Goal: Information Seeking & Learning: Learn about a topic

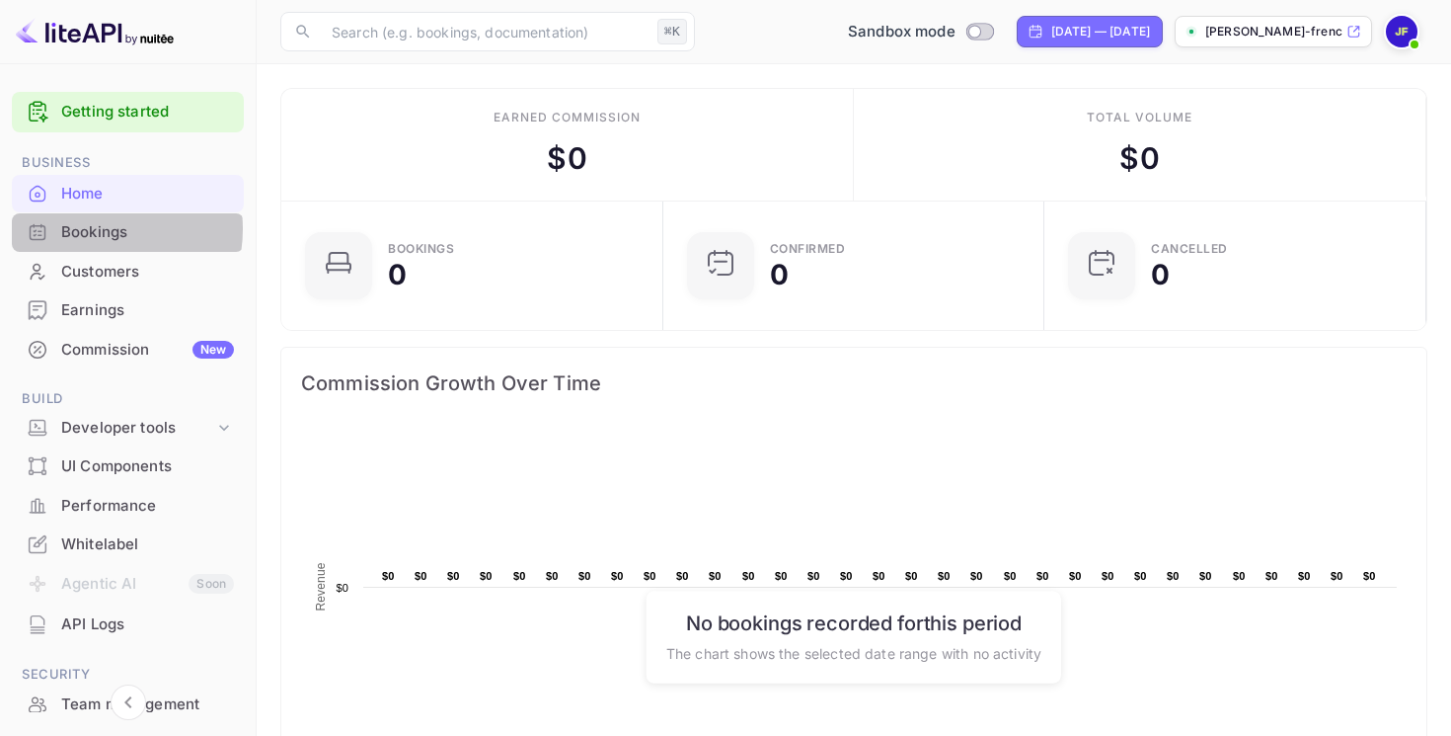
click at [92, 229] on div "Bookings" at bounding box center [147, 232] width 173 height 23
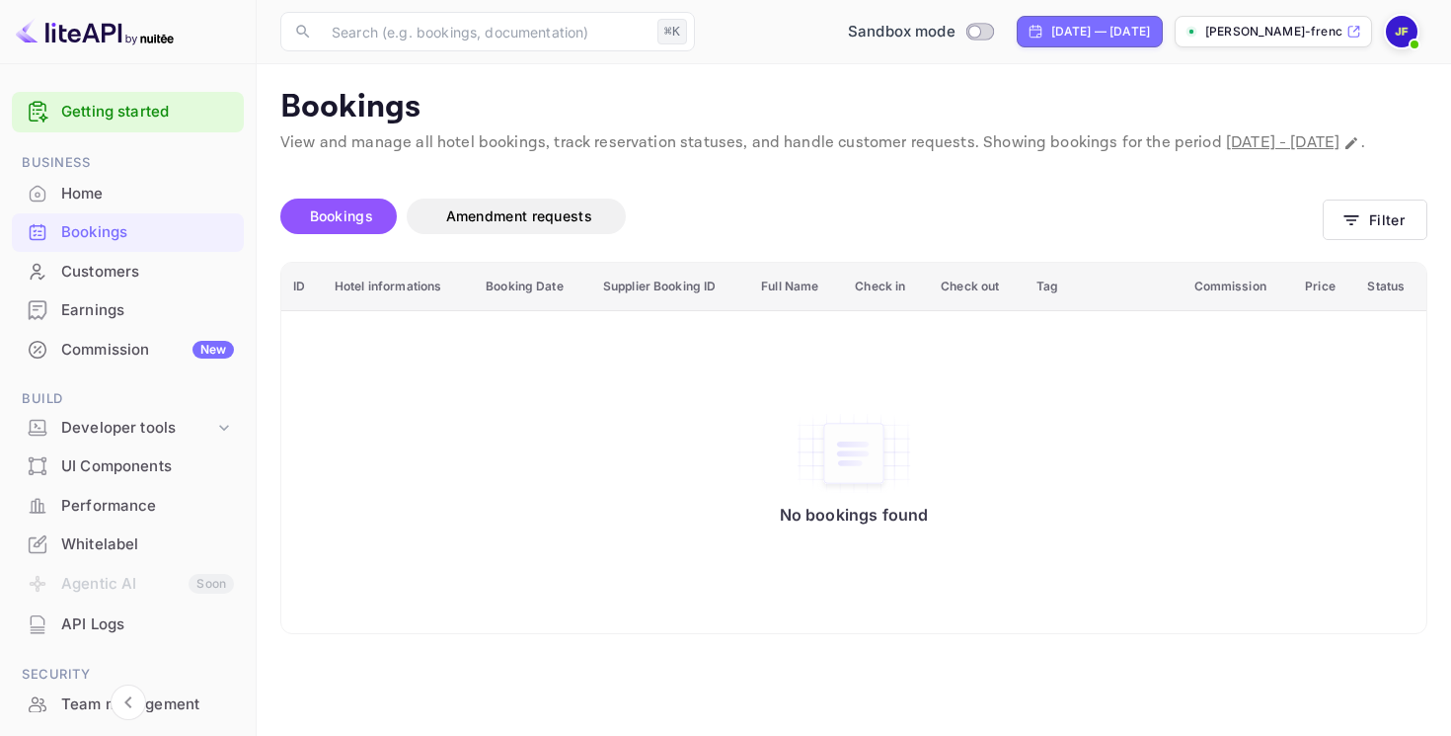
click at [98, 272] on div "Customers" at bounding box center [147, 272] width 173 height 23
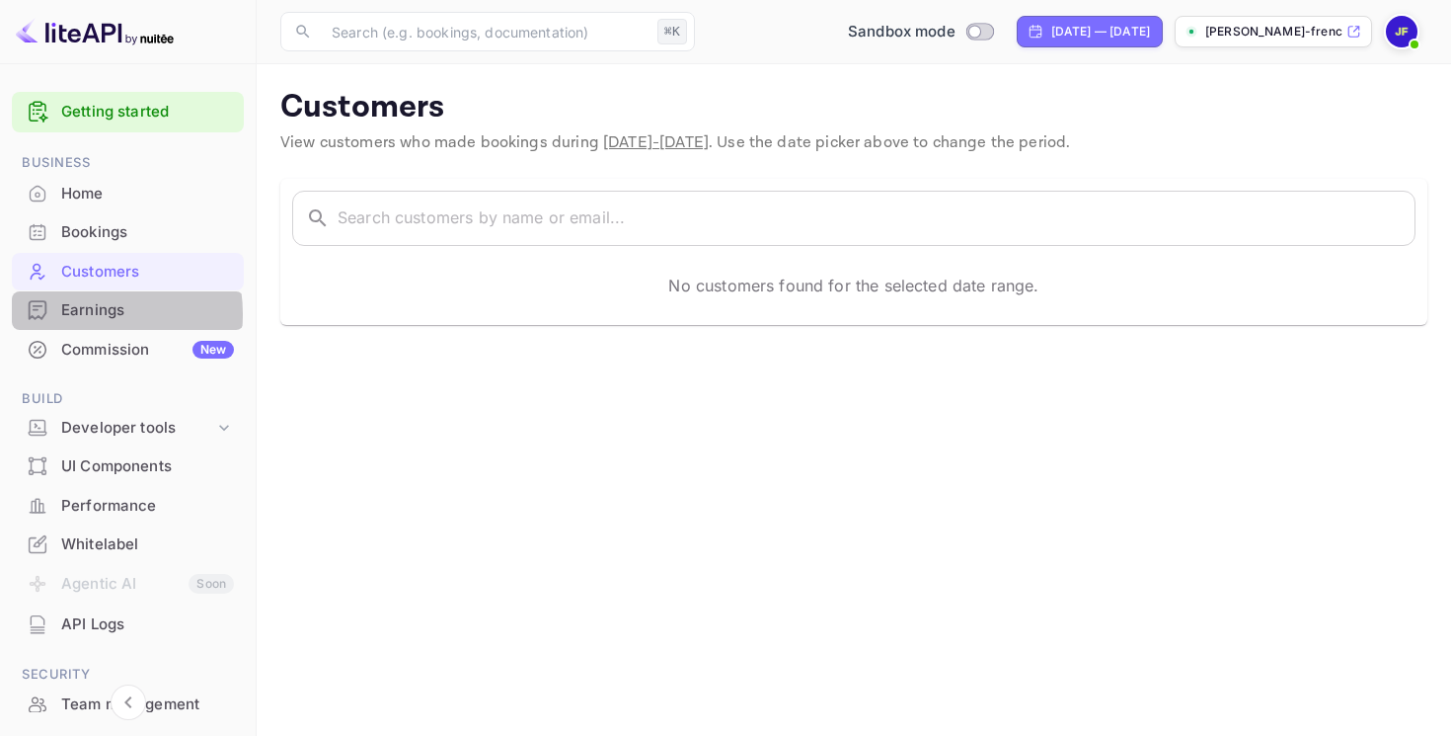
click at [80, 314] on div "Earnings" at bounding box center [147, 310] width 173 height 23
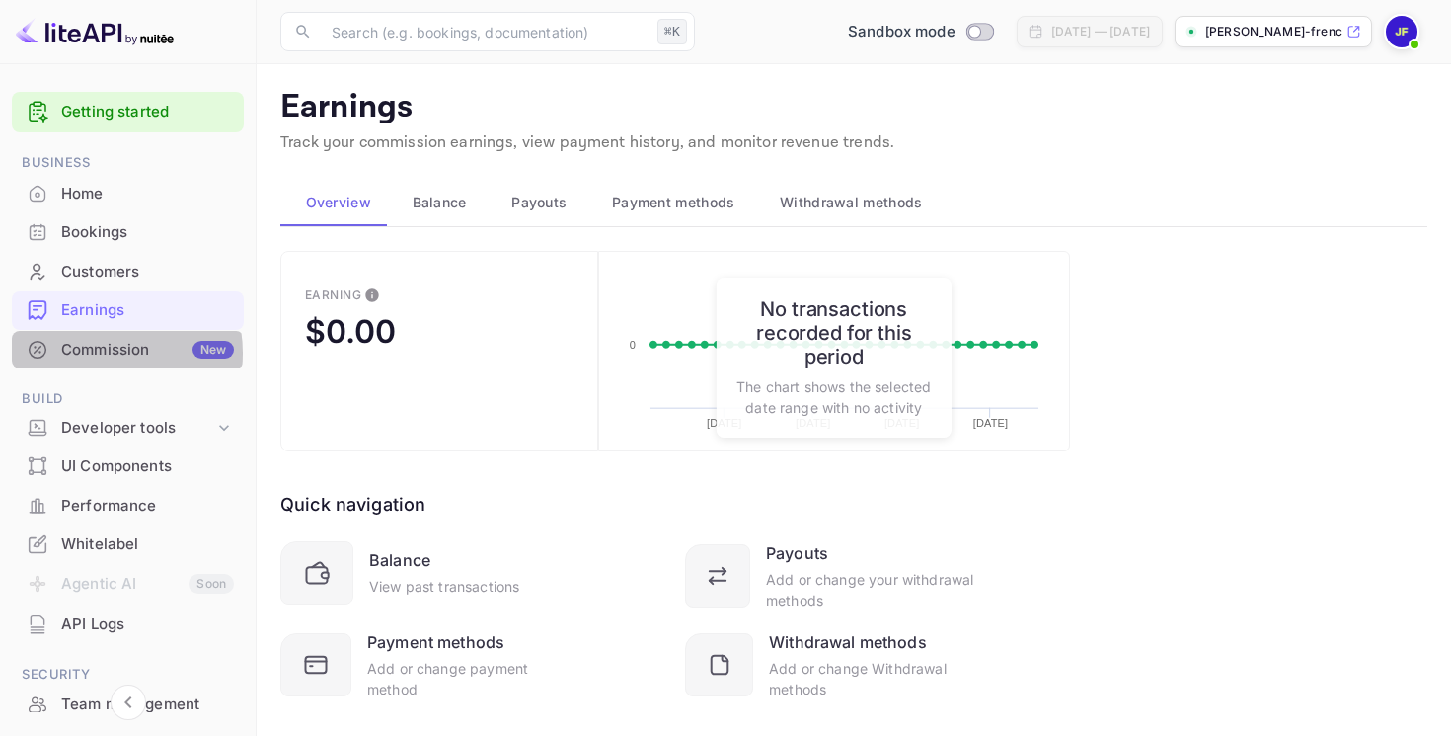
click at [97, 353] on div "Commission New" at bounding box center [147, 350] width 173 height 23
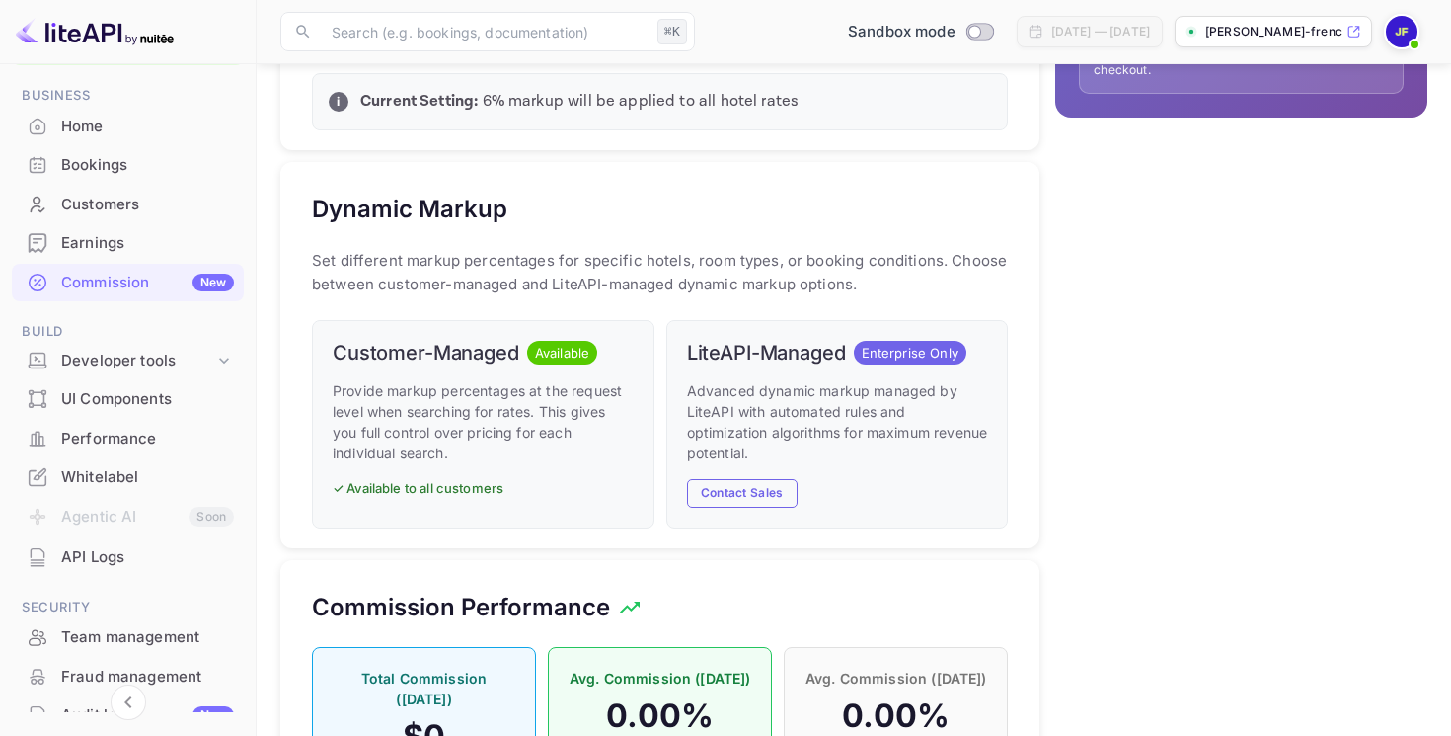
scroll to position [69, 0]
click at [214, 351] on icon at bounding box center [224, 359] width 20 height 20
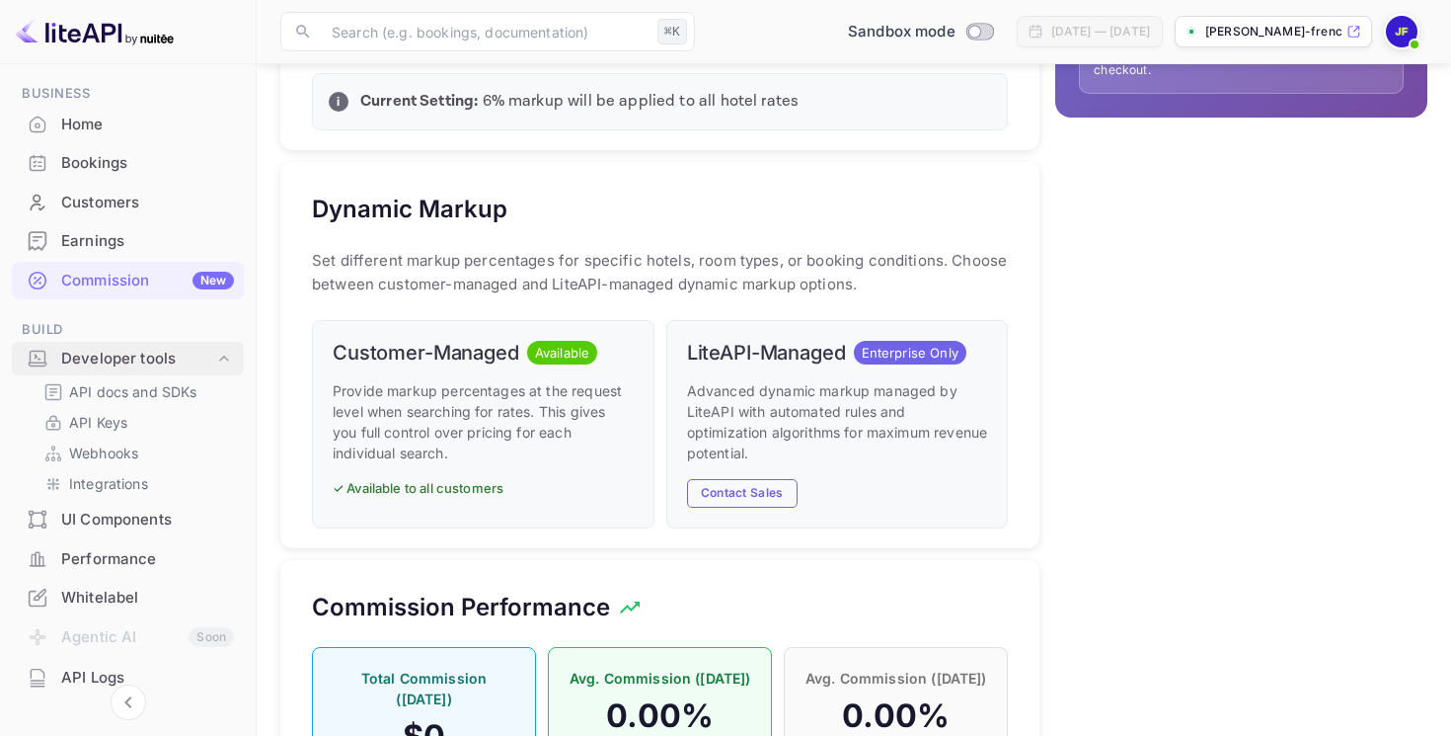
click at [90, 360] on div "Developer tools" at bounding box center [137, 359] width 153 height 23
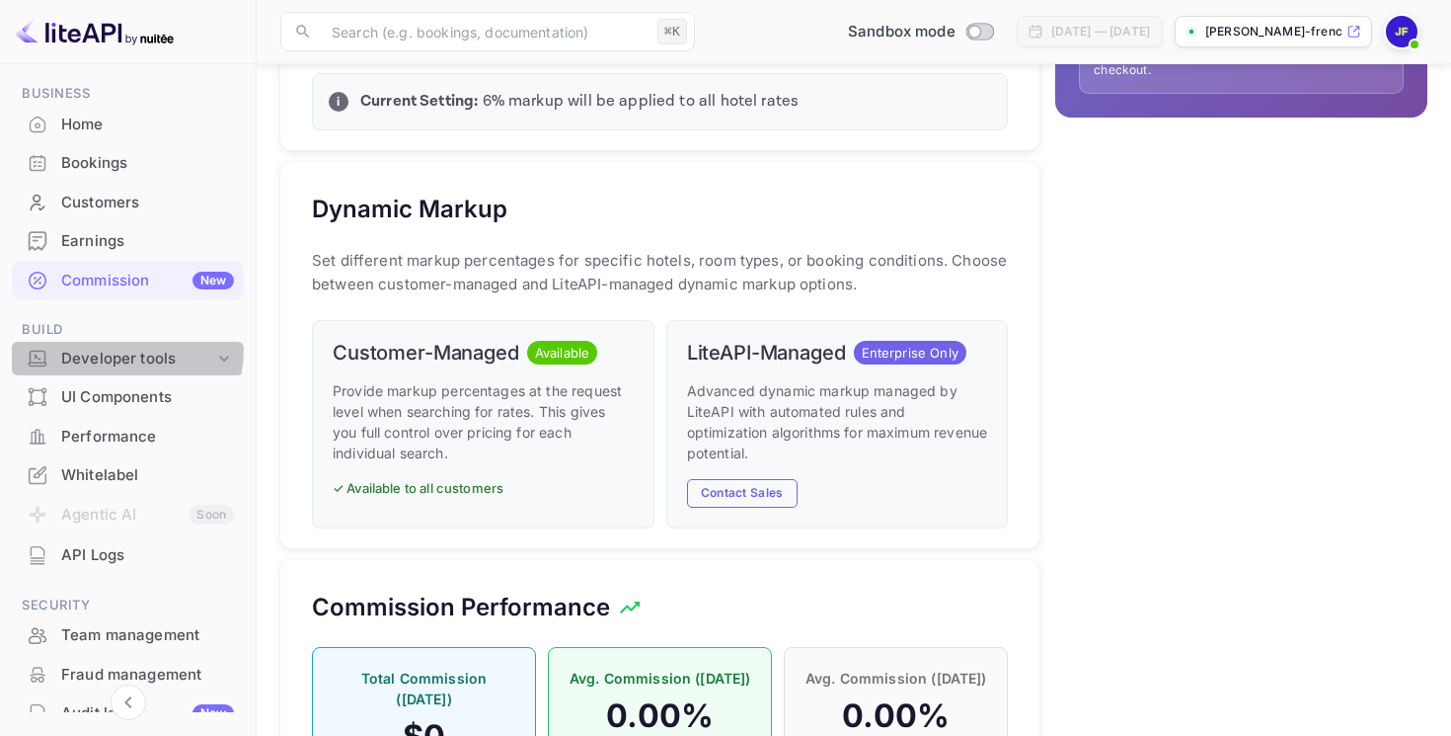
click at [92, 348] on div "Developer tools" at bounding box center [137, 359] width 153 height 23
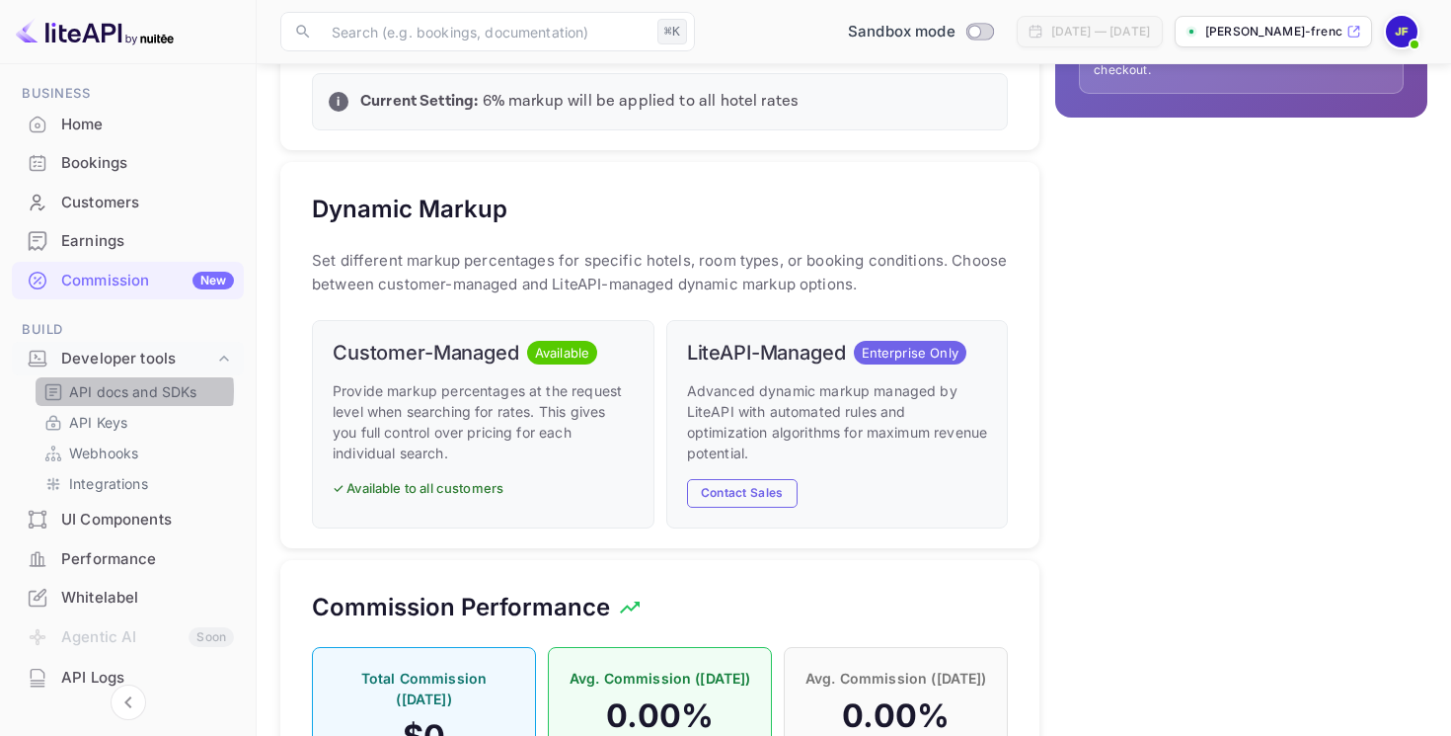
click at [117, 391] on p "API docs and SDKs" at bounding box center [133, 391] width 128 height 21
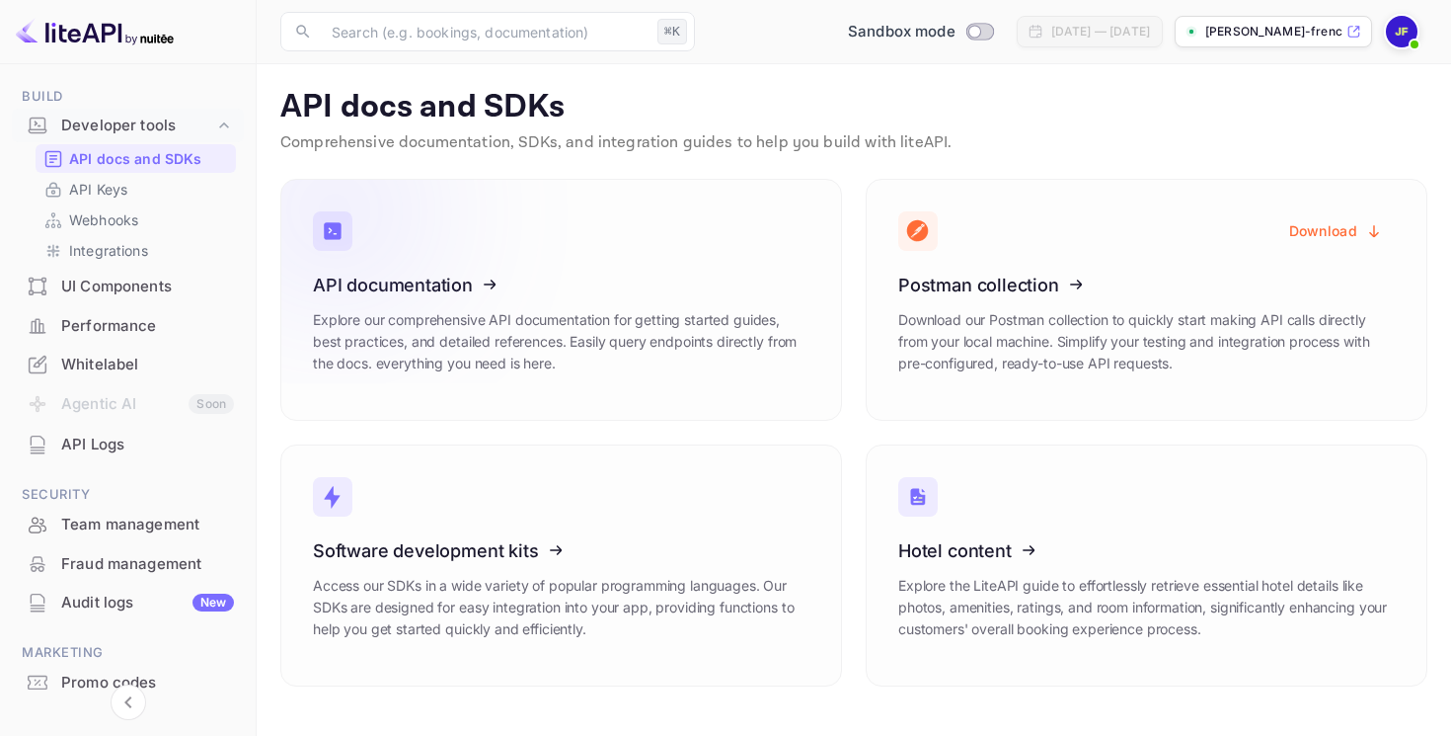
scroll to position [308, 0]
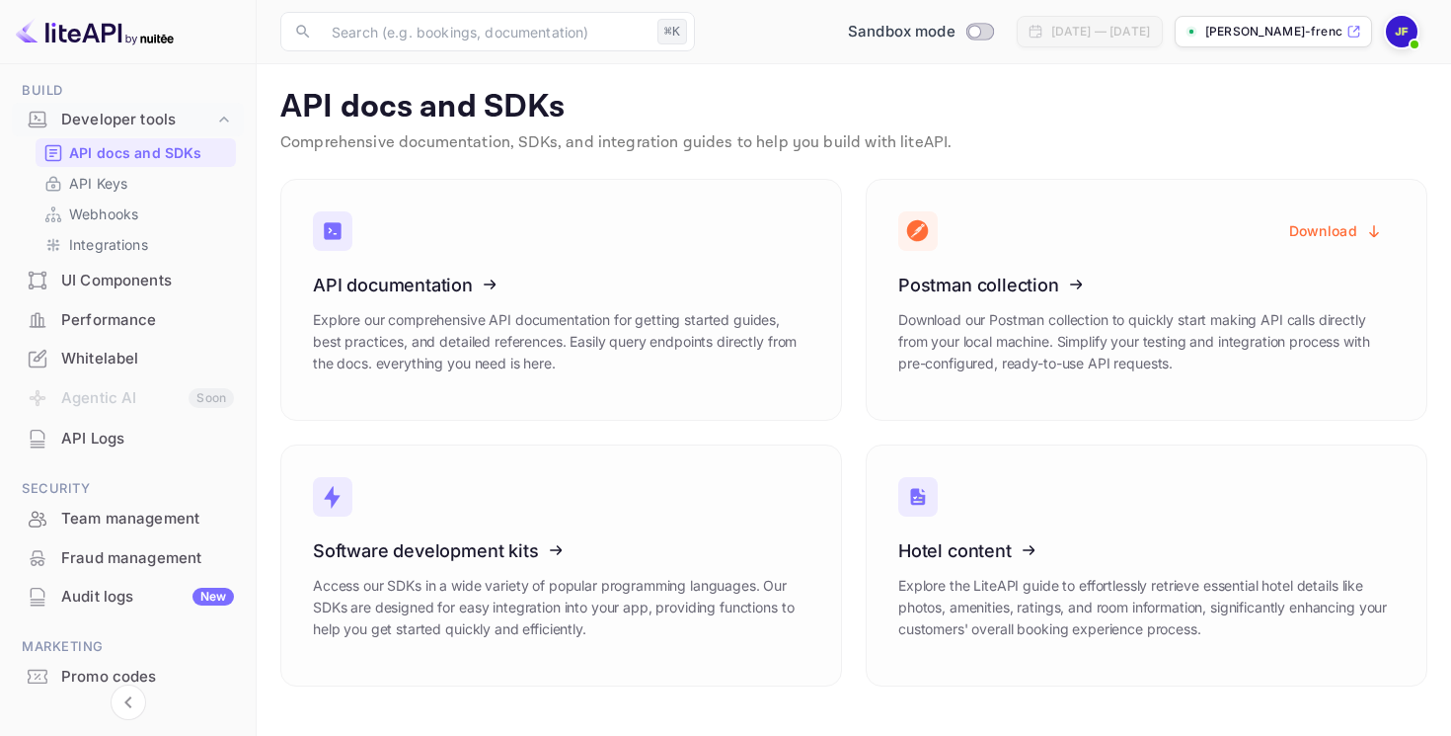
click at [115, 522] on div "Team management" at bounding box center [147, 518] width 173 height 23
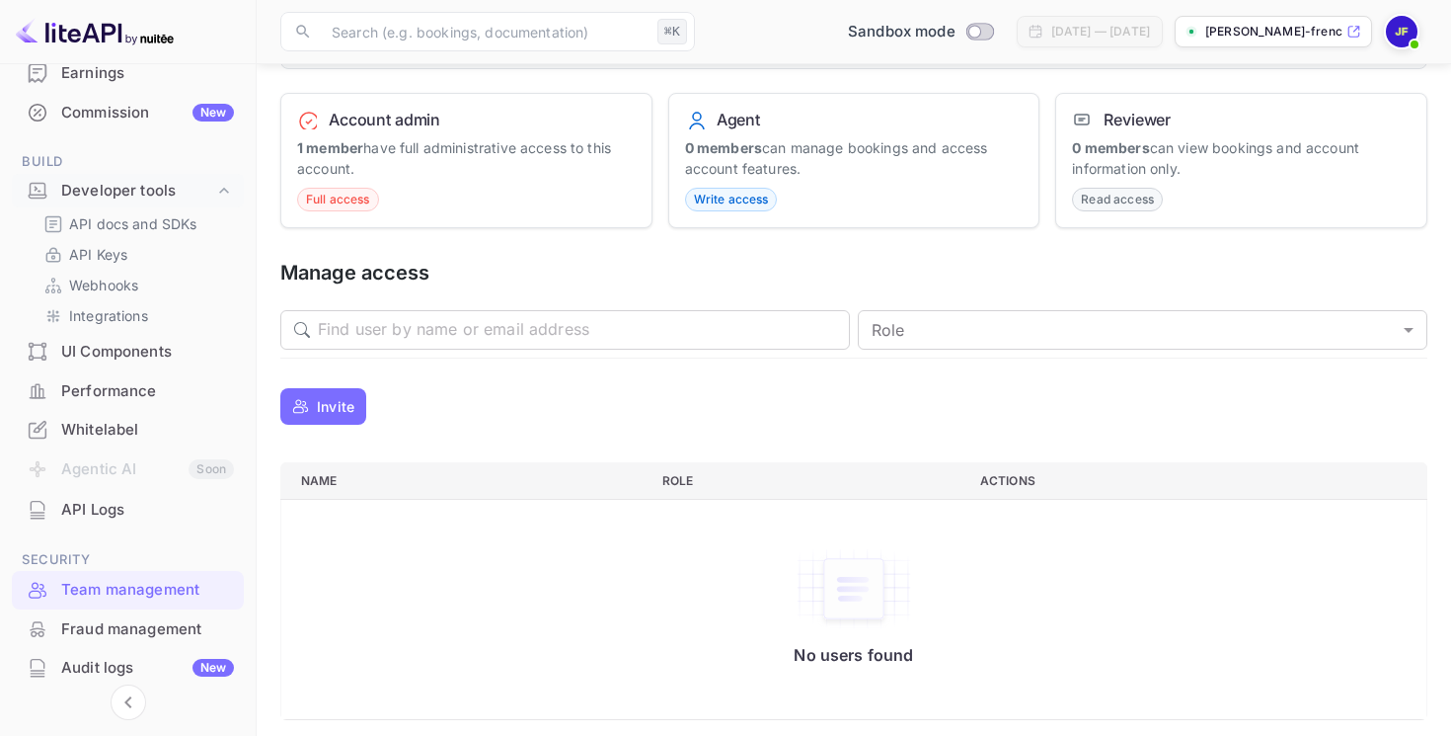
scroll to position [236, 0]
click at [105, 220] on p "API docs and SDKs" at bounding box center [133, 224] width 128 height 21
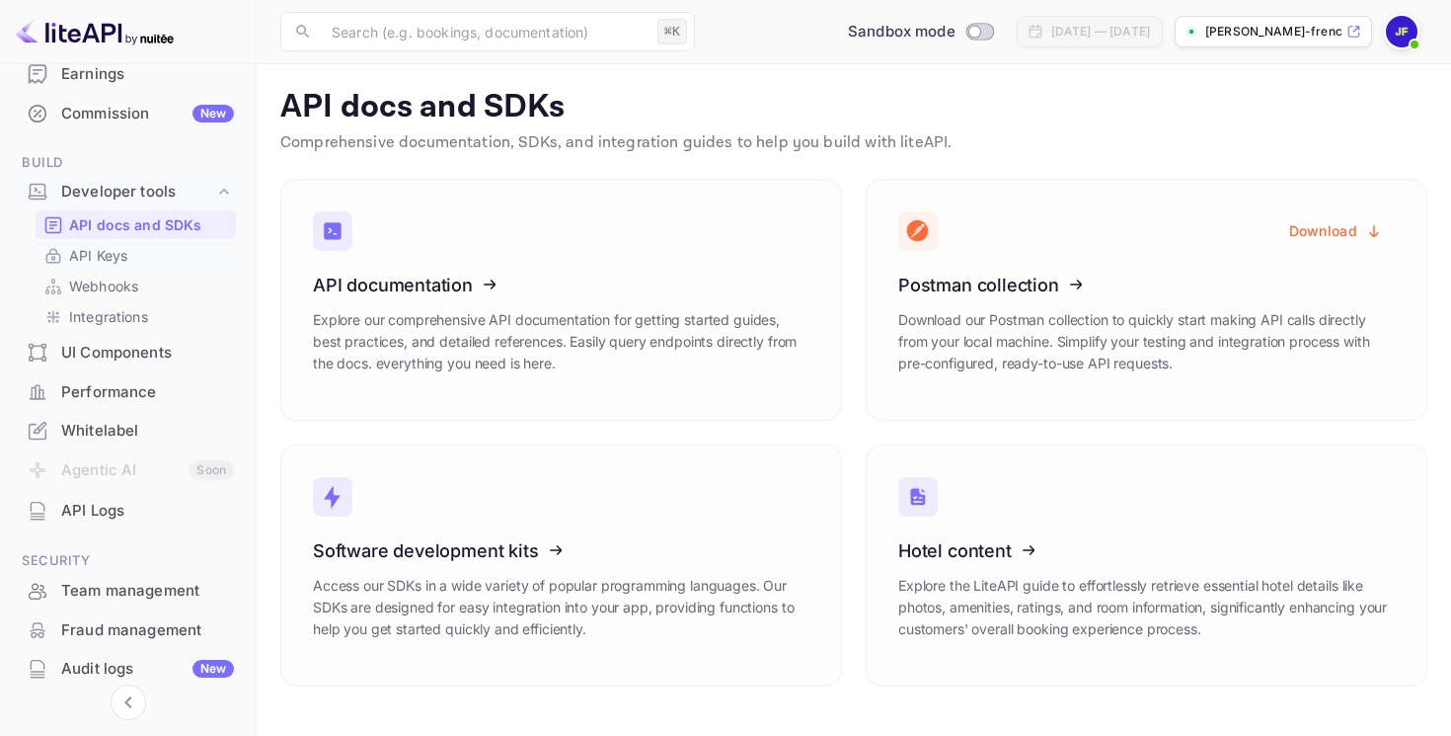
click at [103, 259] on p "API Keys" at bounding box center [98, 255] width 58 height 21
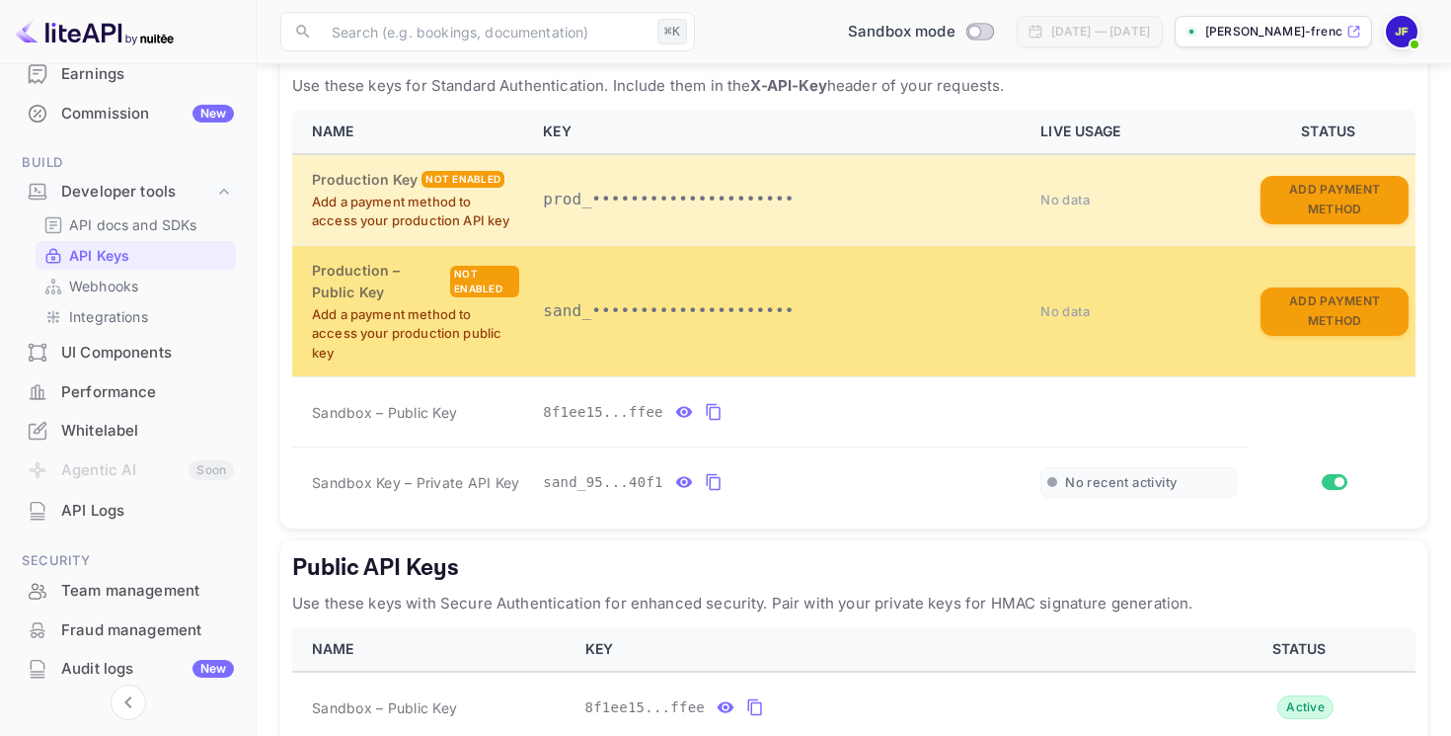
scroll to position [431, 0]
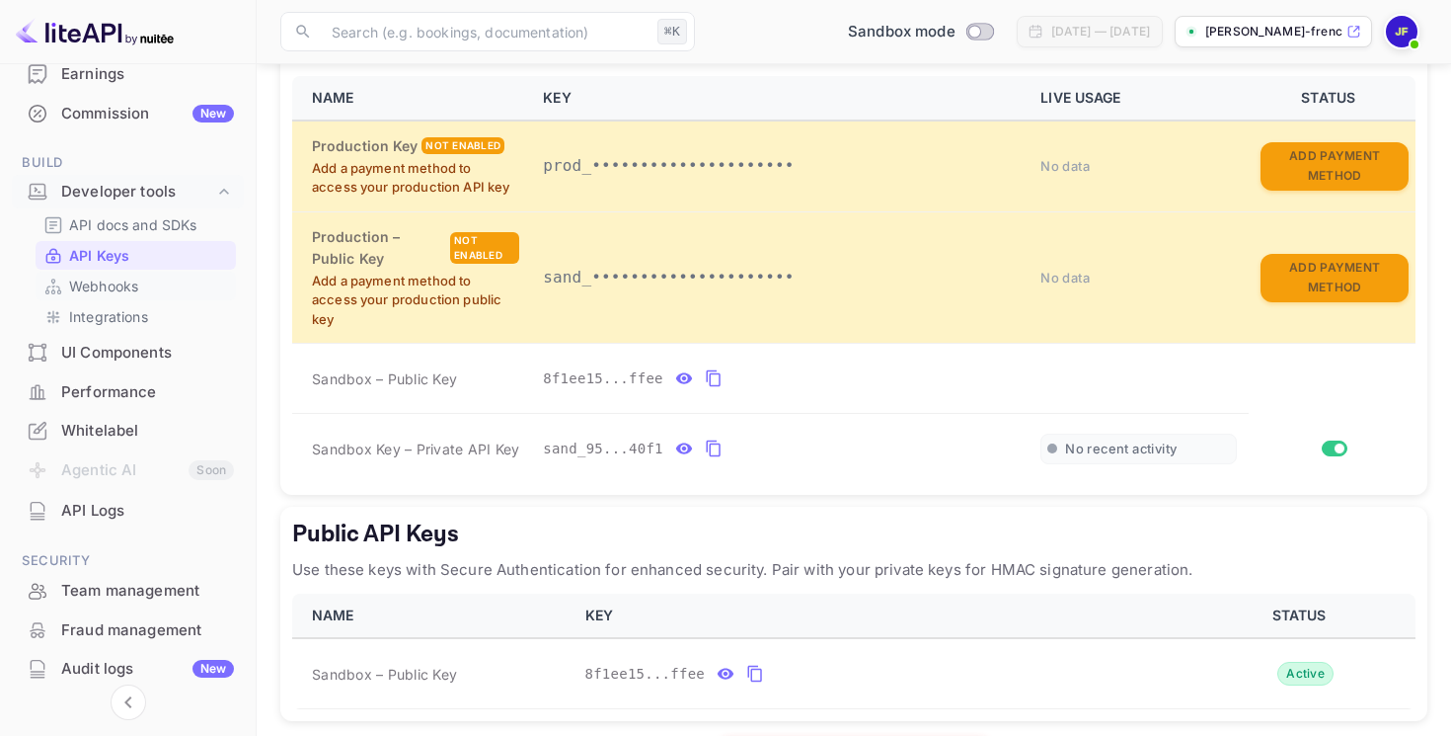
click at [104, 289] on p "Webhooks" at bounding box center [103, 285] width 69 height 21
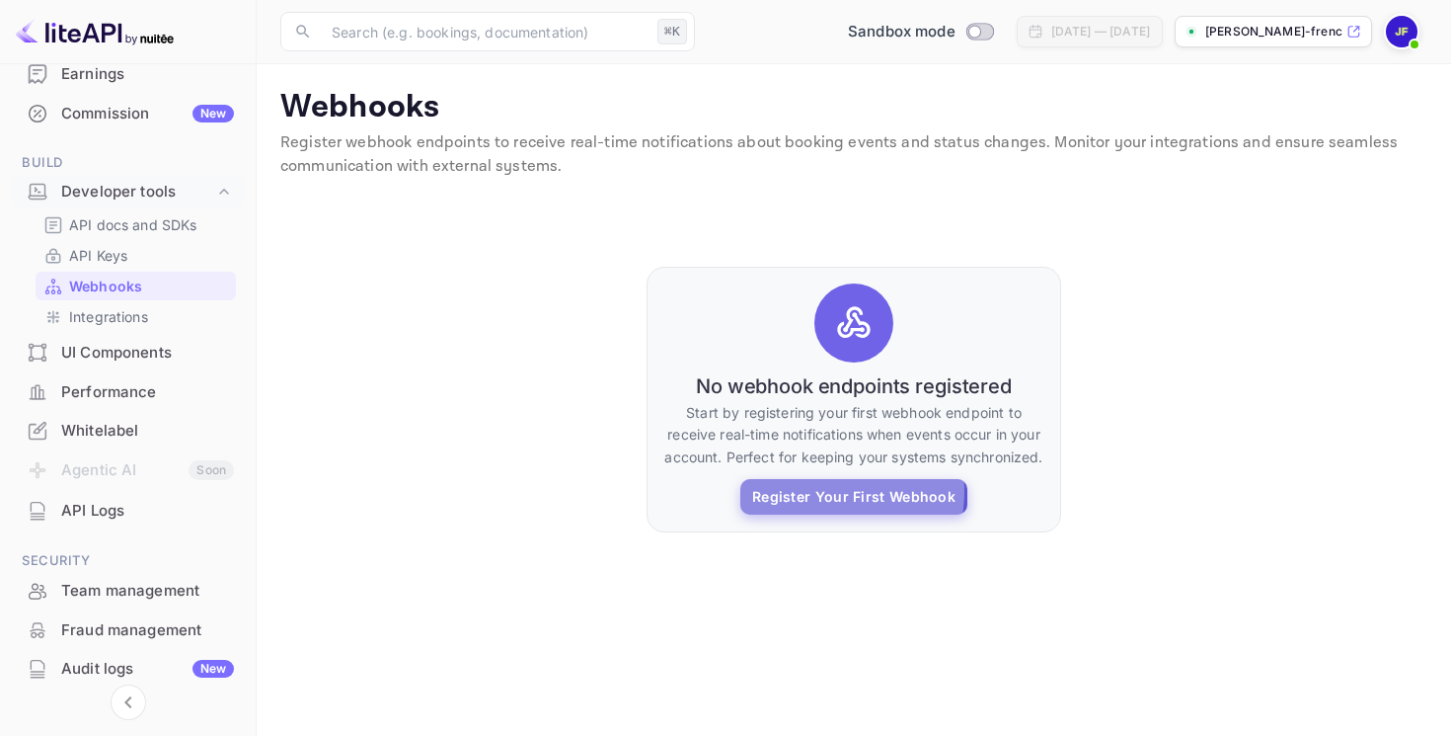
click at [814, 491] on button "Register Your First Webhook" at bounding box center [853, 497] width 227 height 36
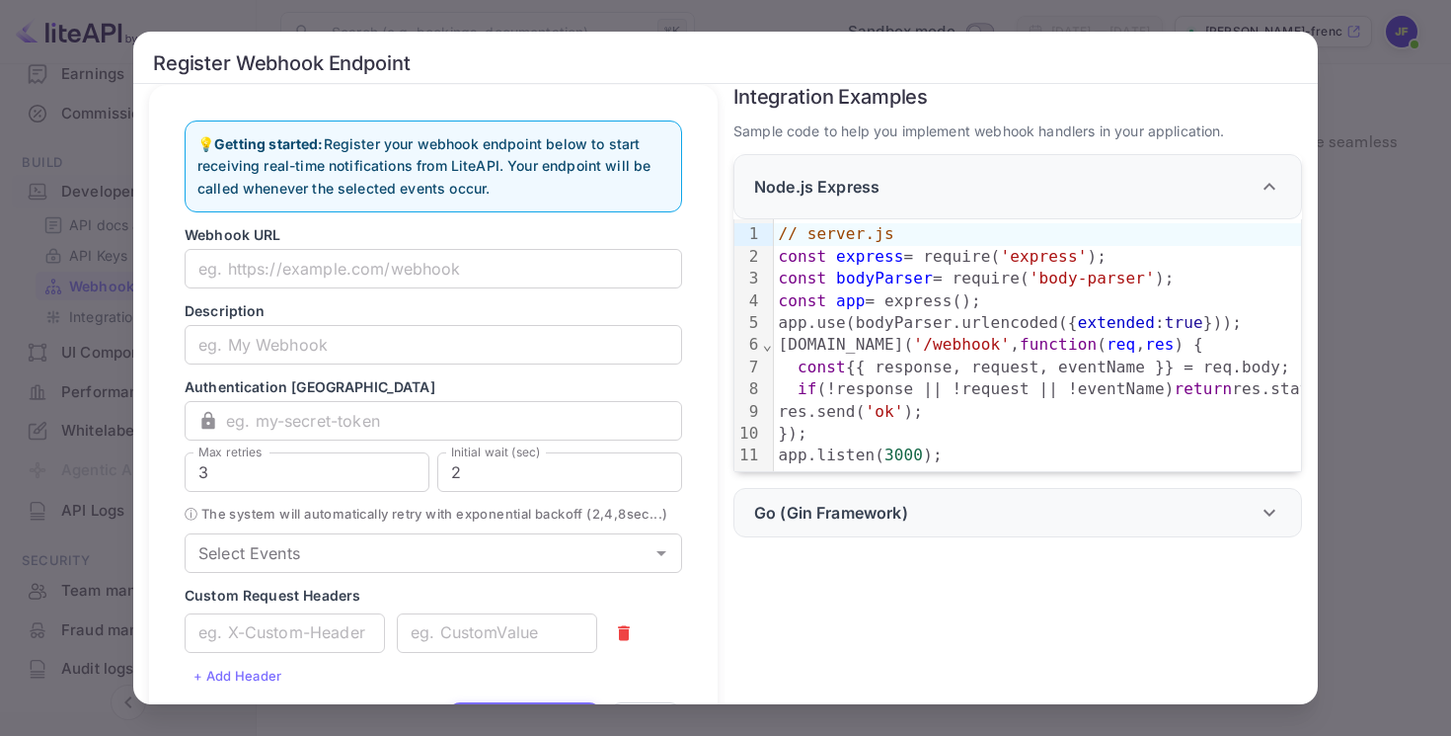
scroll to position [1, 0]
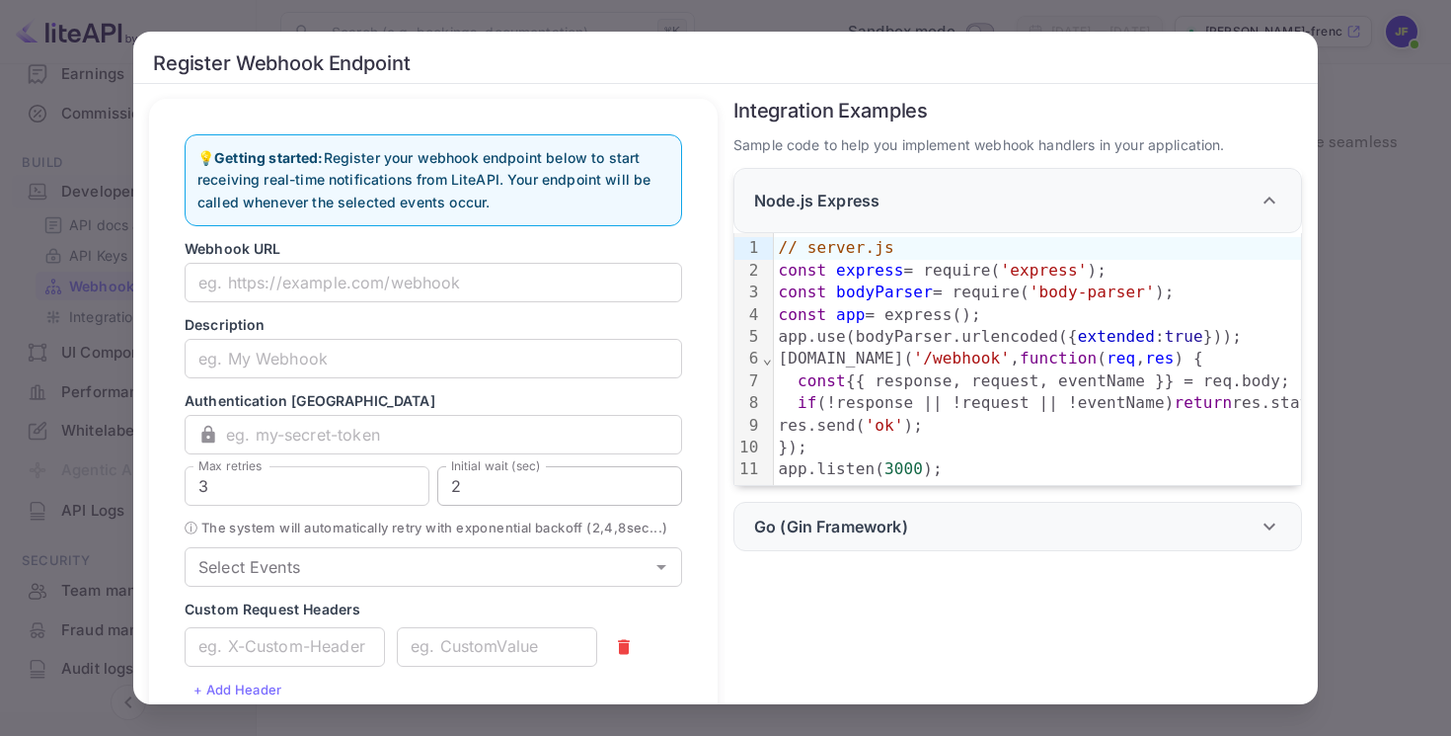
drag, startPoint x: 492, startPoint y: 582, endPoint x: 458, endPoint y: 500, distance: 88.6
click at [461, 500] on form "Webhook URL ​ Description ​ Authentication Token ​ ​ Max retries 3 Max retries …" at bounding box center [434, 495] width 498 height 515
click at [100, 165] on div "Register Webhook Endpoint 💡 Getting started: Register your webhook endpoint bel…" at bounding box center [725, 368] width 1451 height 736
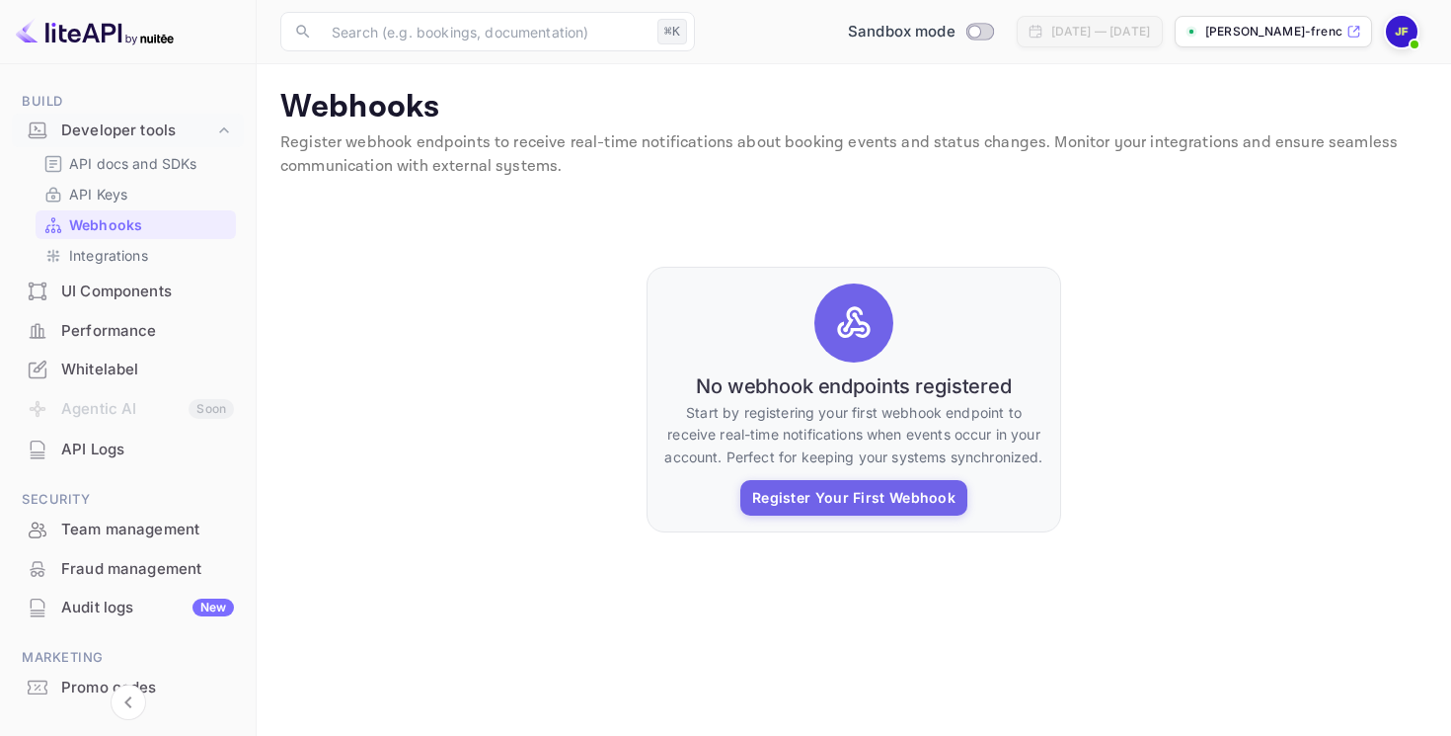
scroll to position [306, 0]
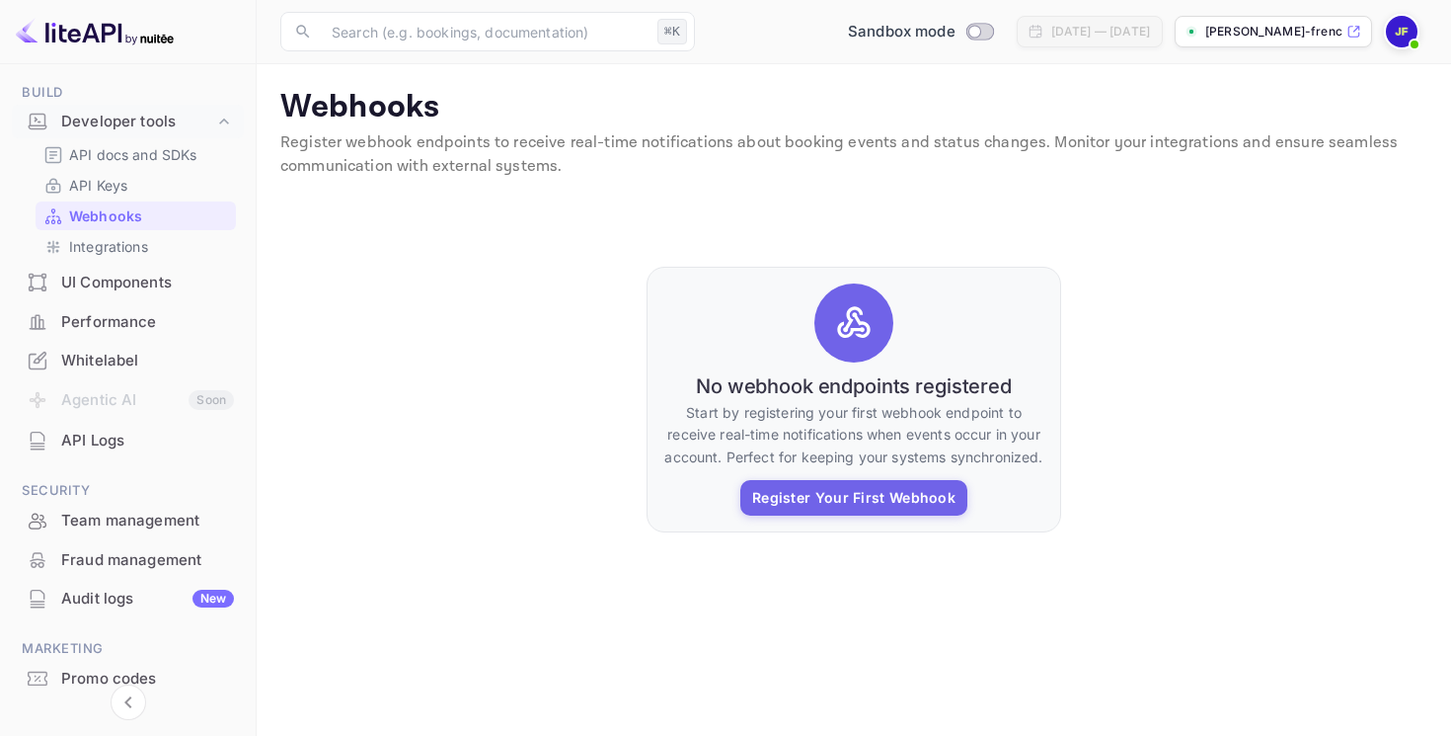
click at [97, 369] on div "Whitelabel" at bounding box center [147, 361] width 173 height 23
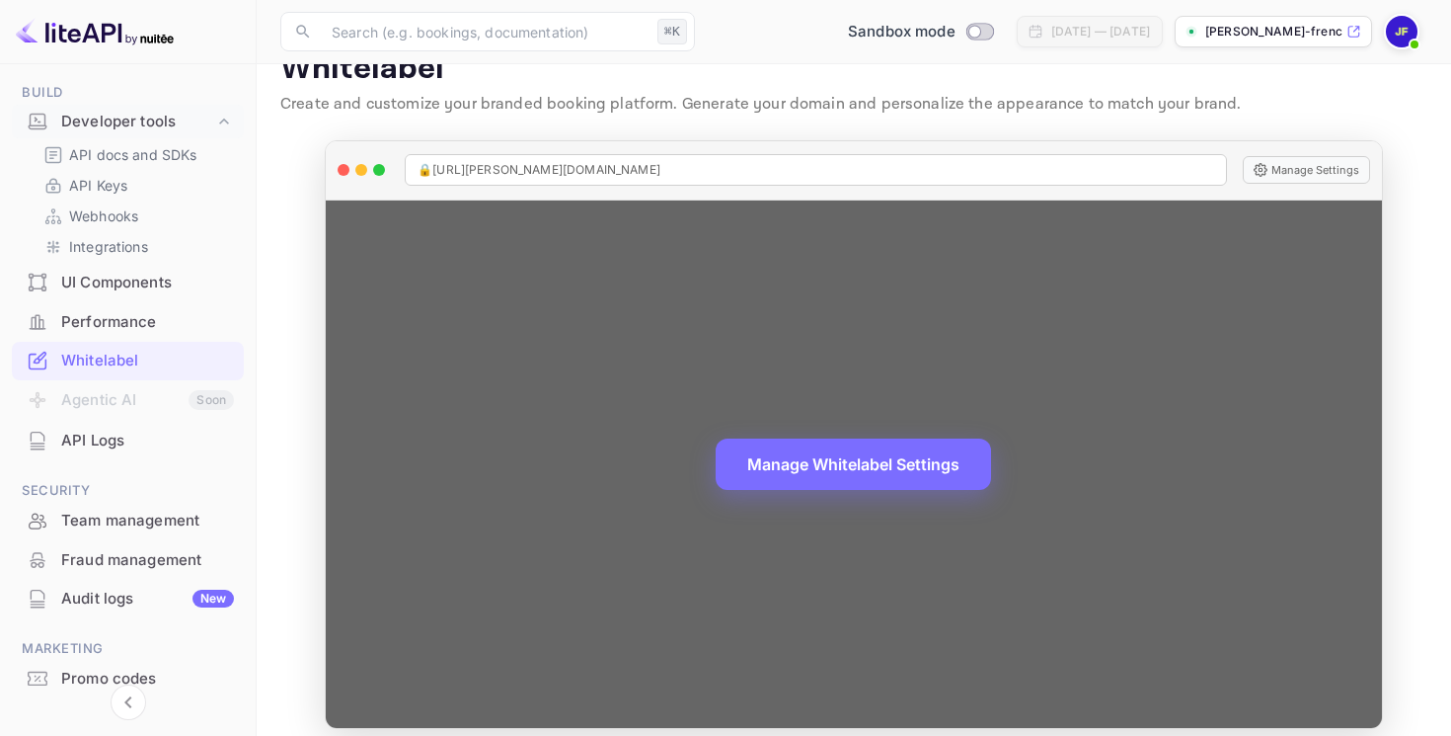
scroll to position [54, 0]
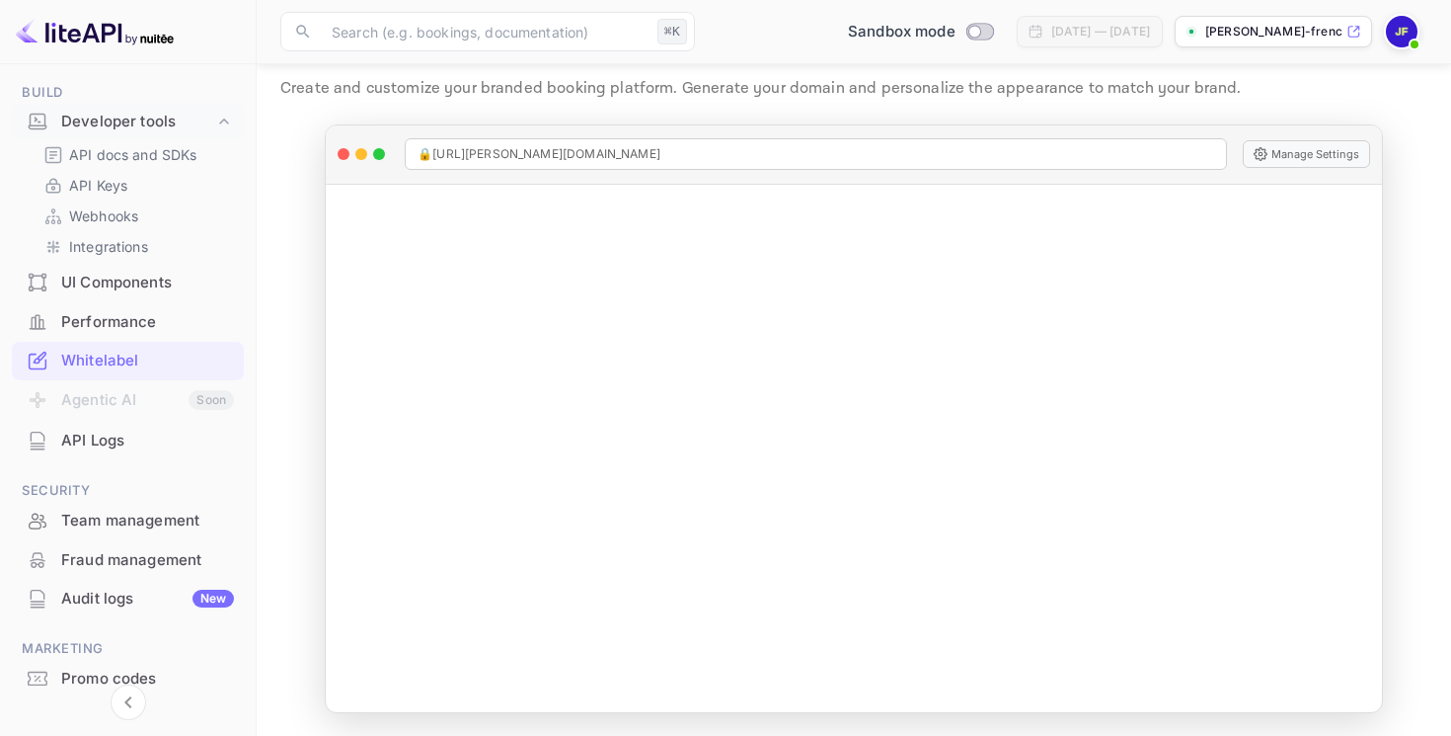
click at [83, 441] on div "API Logs" at bounding box center [147, 440] width 173 height 23
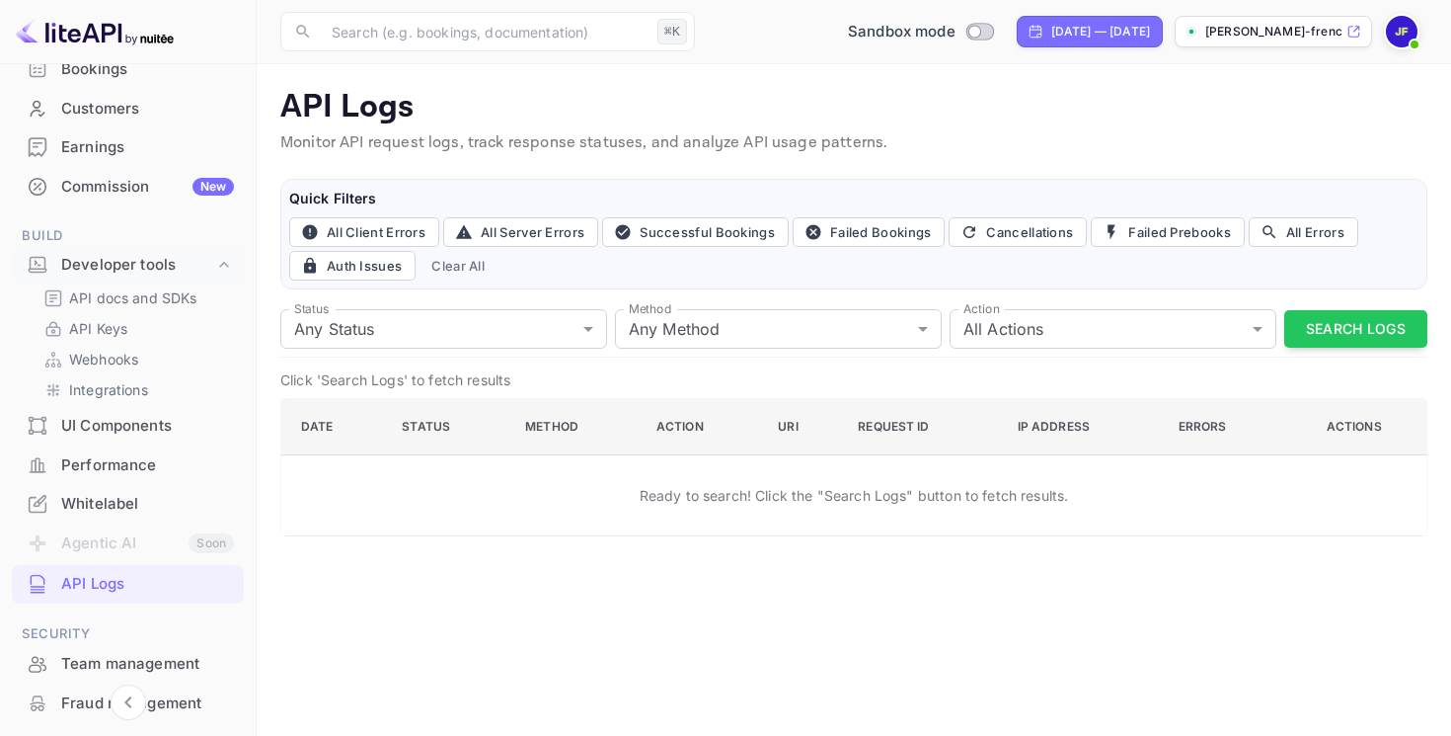
scroll to position [80, 0]
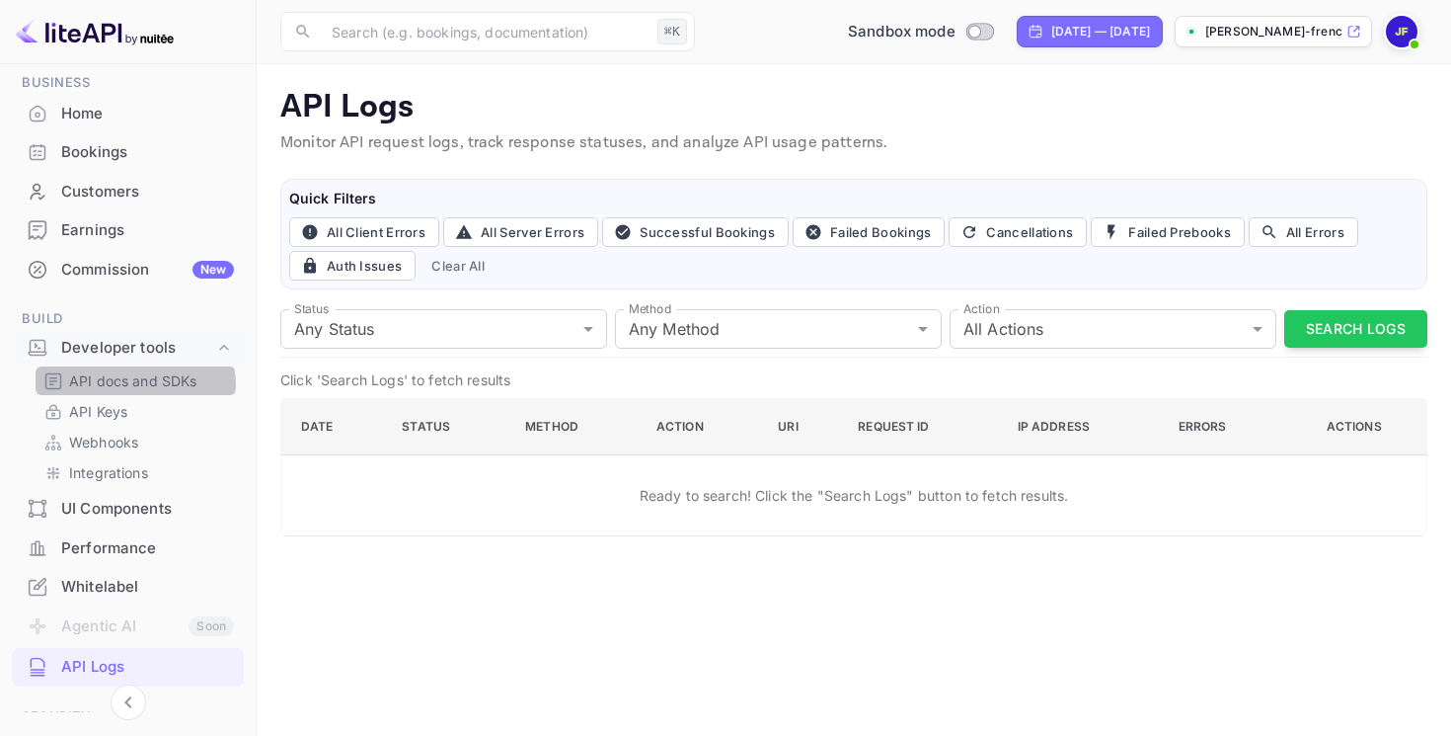
click at [134, 385] on p "API docs and SDKs" at bounding box center [133, 380] width 128 height 21
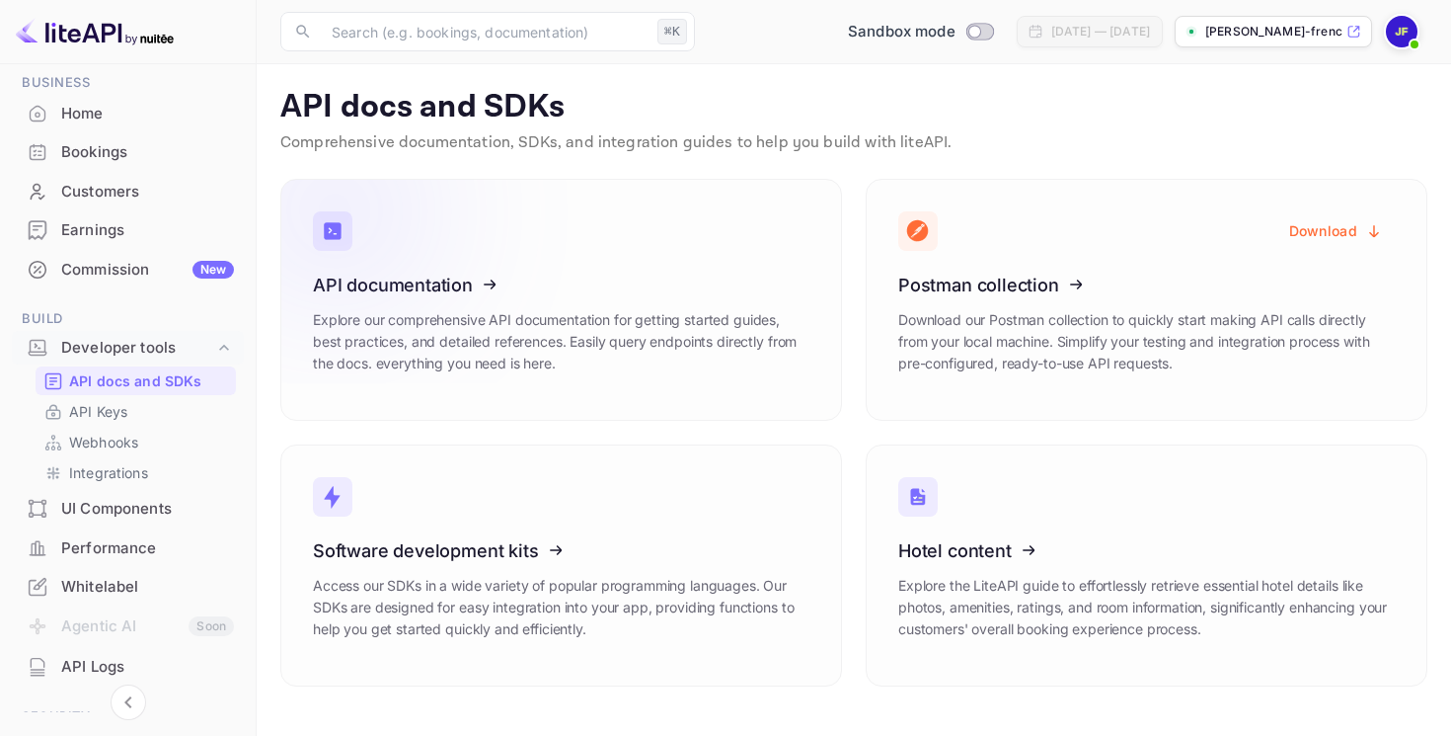
click at [467, 288] on icon at bounding box center [434, 281] width 307 height 203
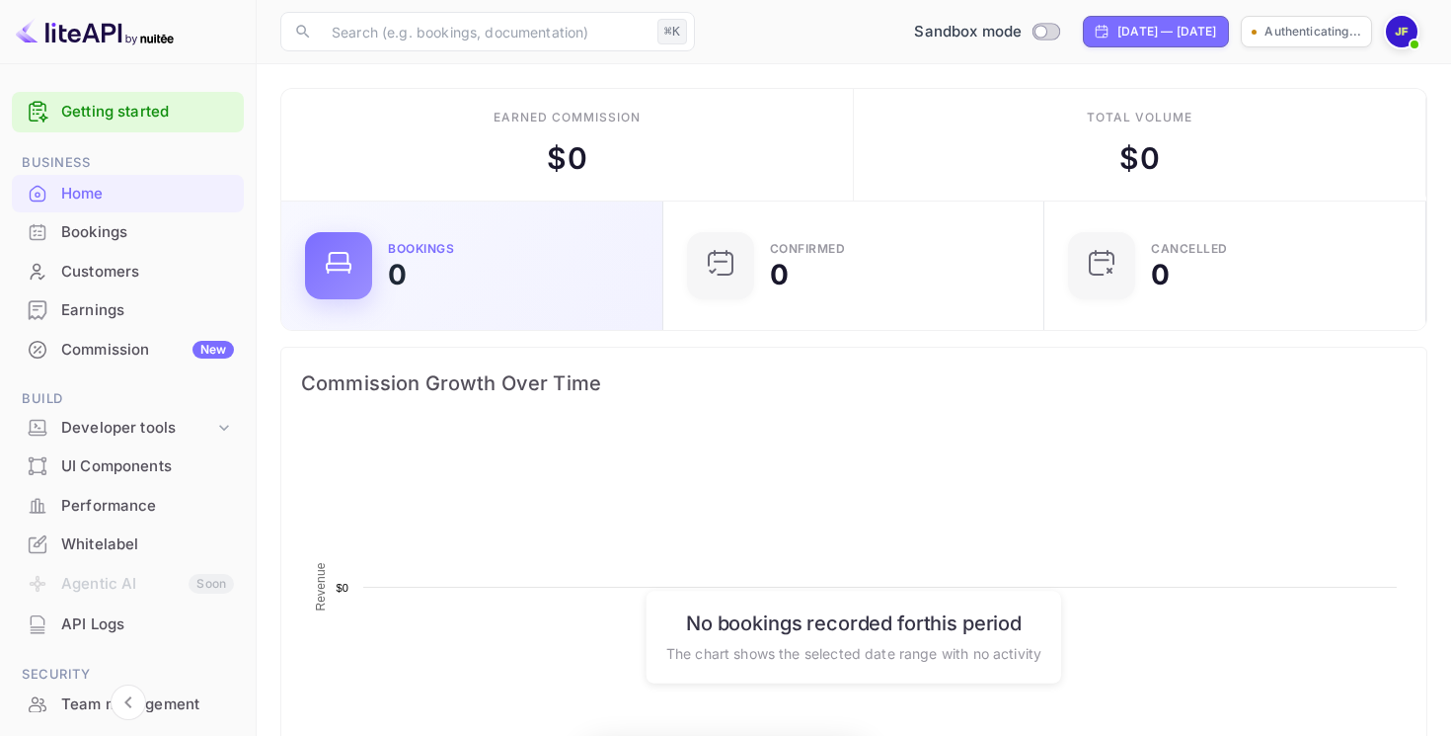
scroll to position [321, 370]
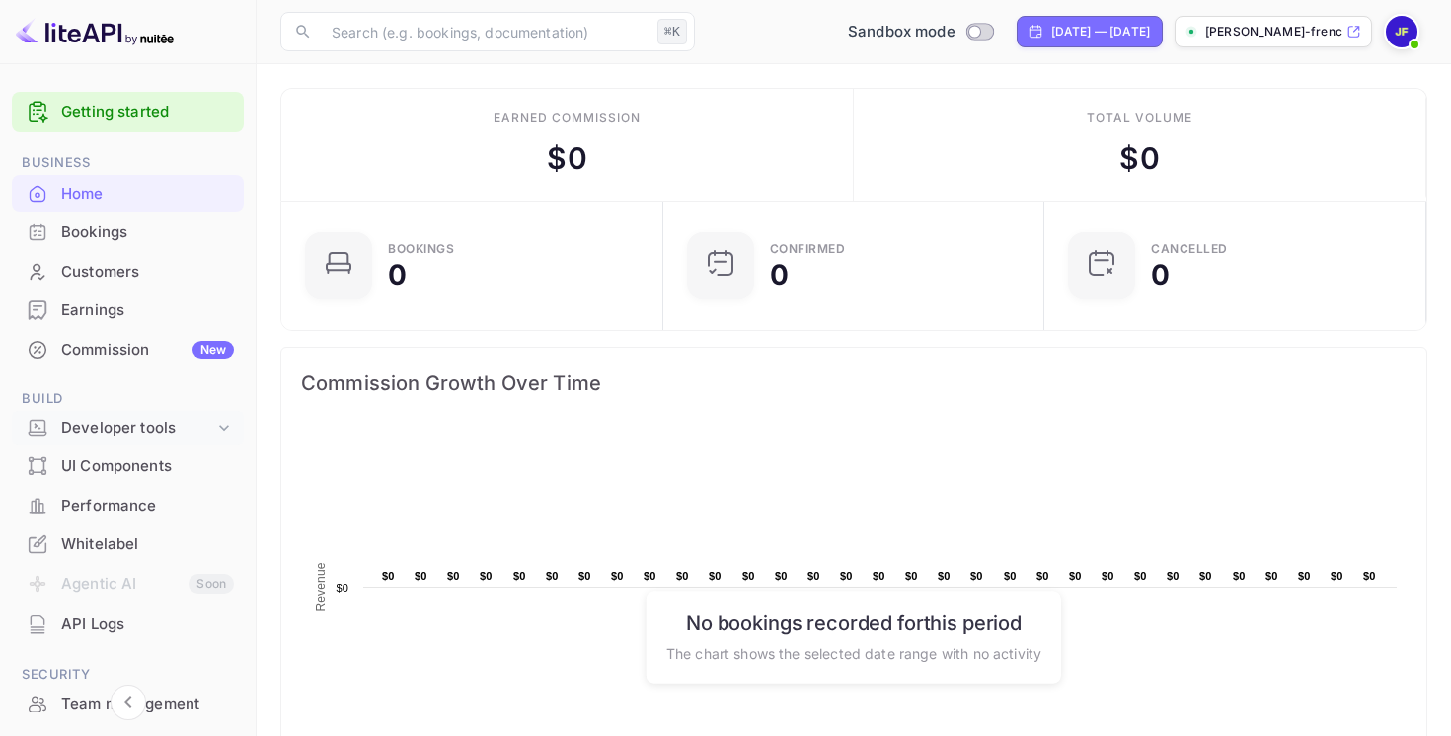
click at [101, 432] on div "Developer tools" at bounding box center [137, 428] width 153 height 23
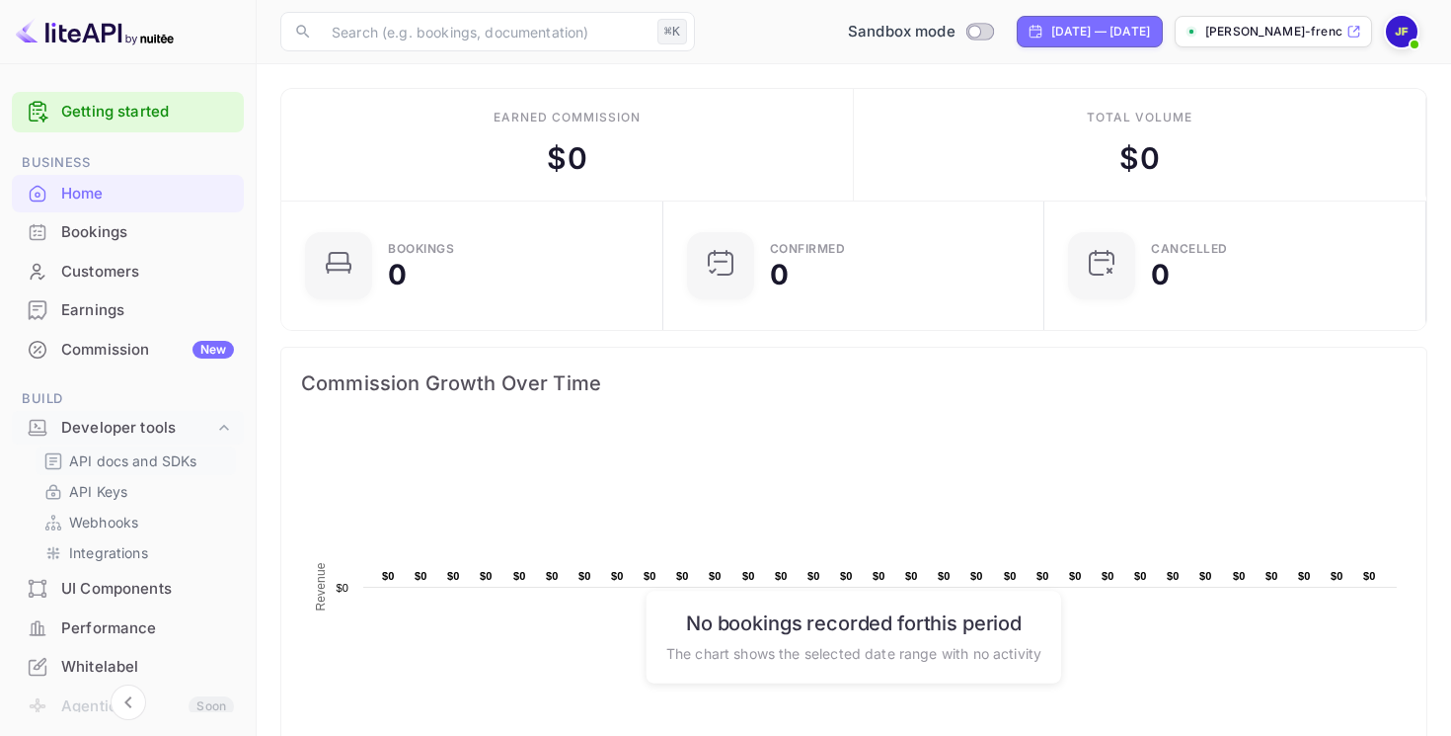
click at [97, 455] on p "API docs and SDKs" at bounding box center [133, 460] width 128 height 21
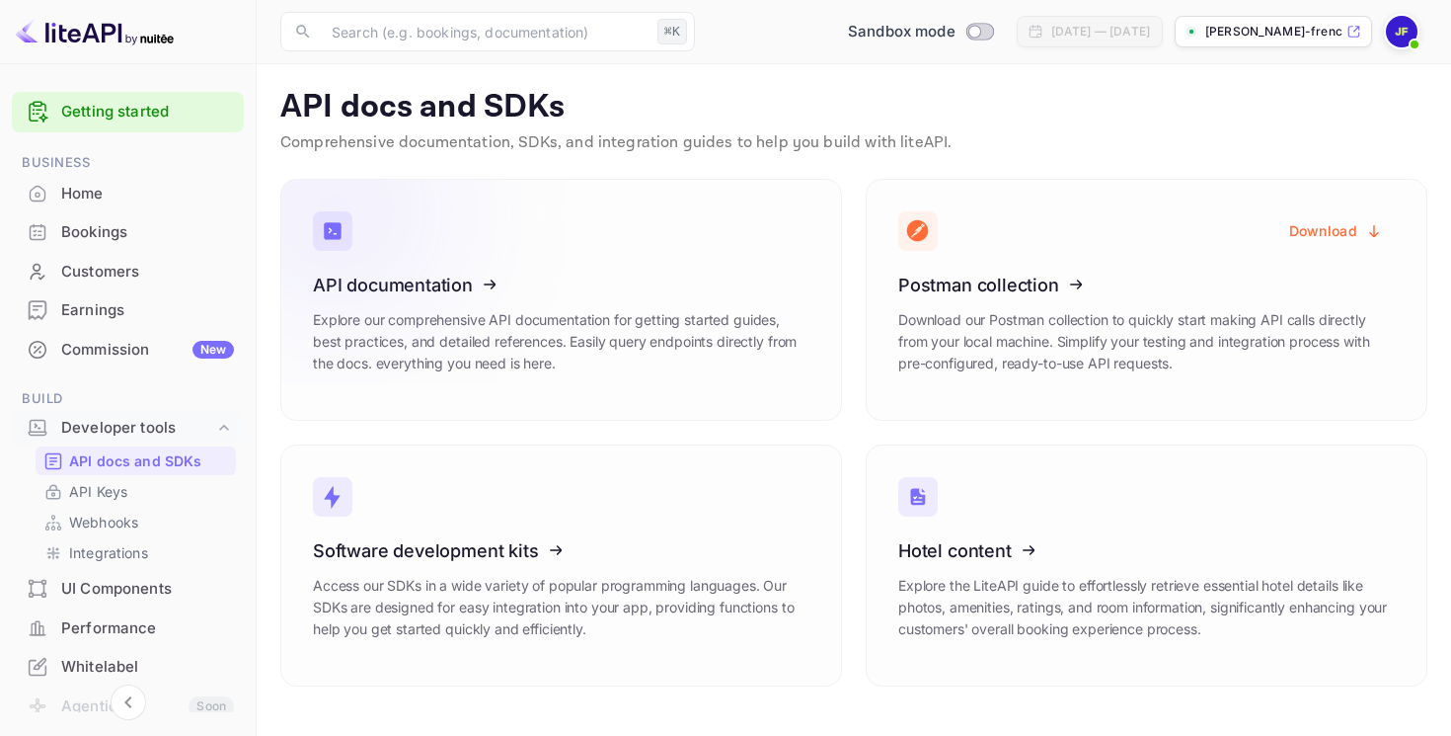
click at [449, 282] on icon at bounding box center [434, 281] width 307 height 203
